Goal: Find contact information: Find contact information

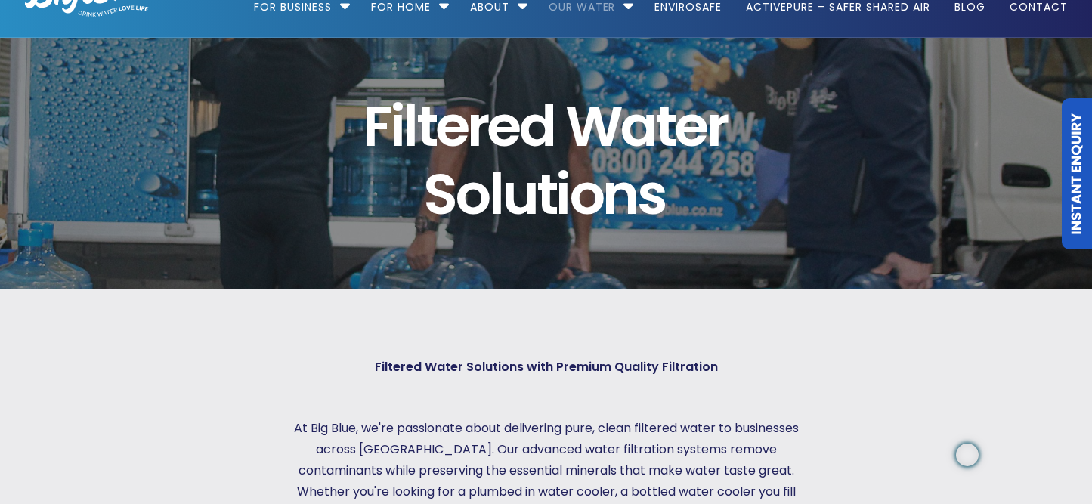
scroll to position [1, 0]
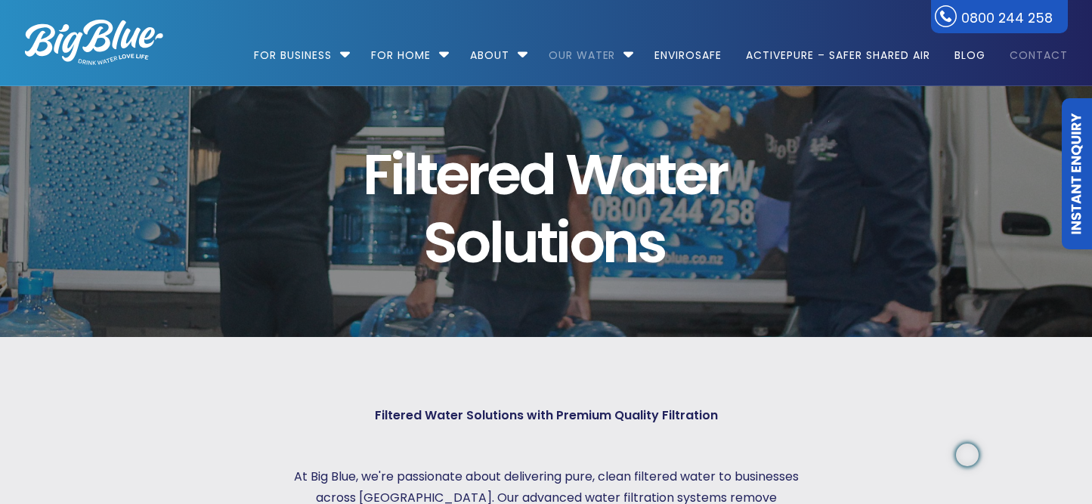
click at [1034, 57] on link "Contact" at bounding box center [1033, 48] width 69 height 98
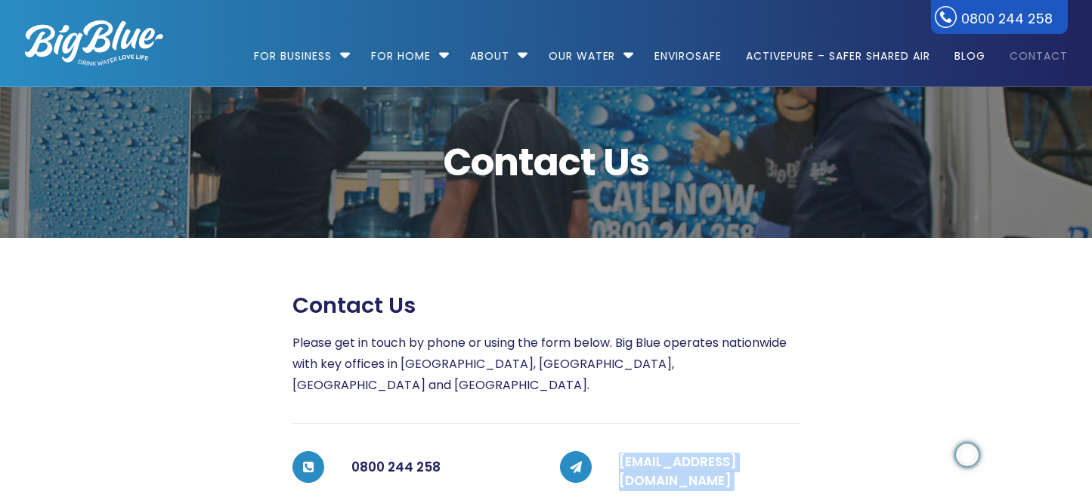
drag, startPoint x: 838, startPoint y: 453, endPoint x: 692, endPoint y: 438, distance: 146.7
copy div "[EMAIL_ADDRESS][DOMAIN_NAME] For business or for home? (Required) Select For Bu…"
